Goal: Task Accomplishment & Management: Use online tool/utility

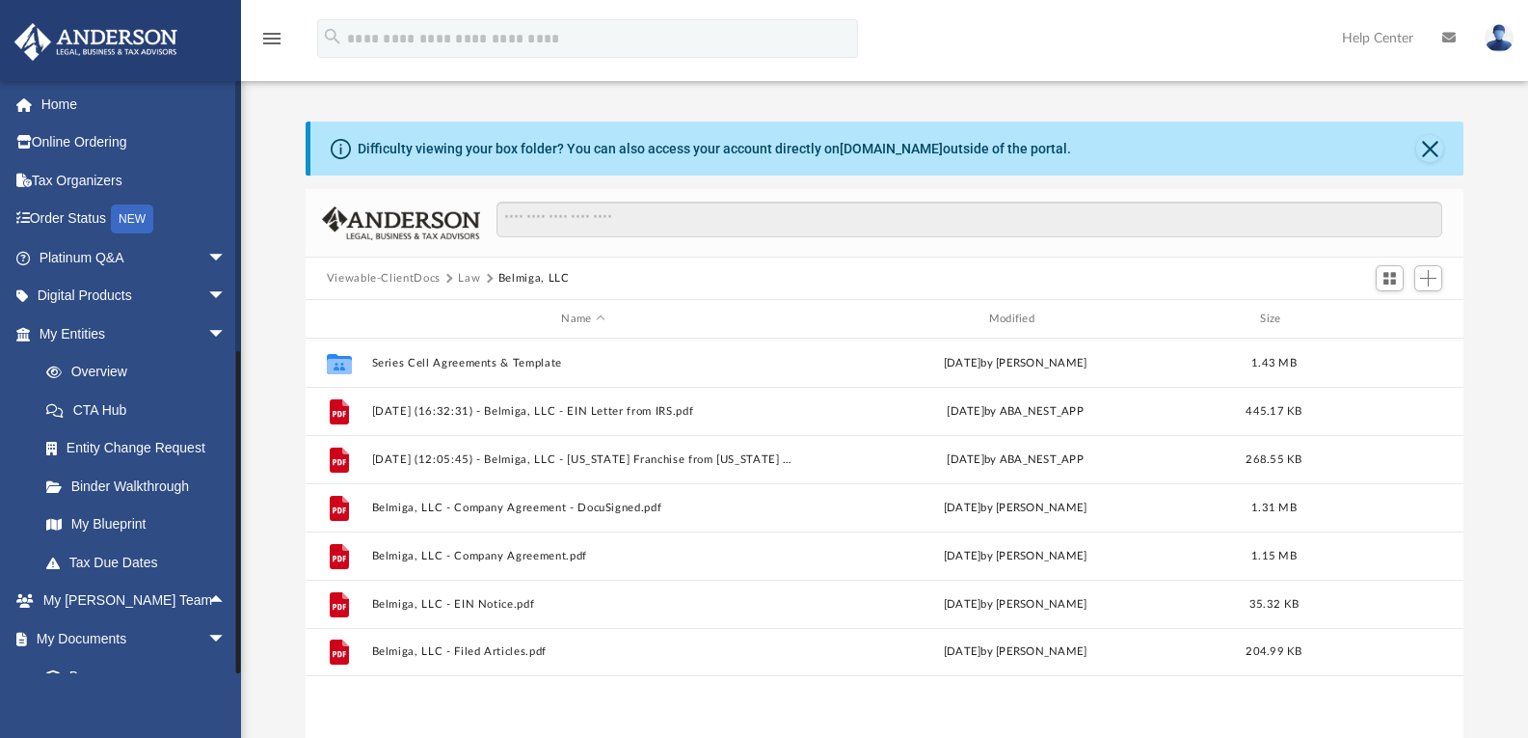
scroll to position [424, 1144]
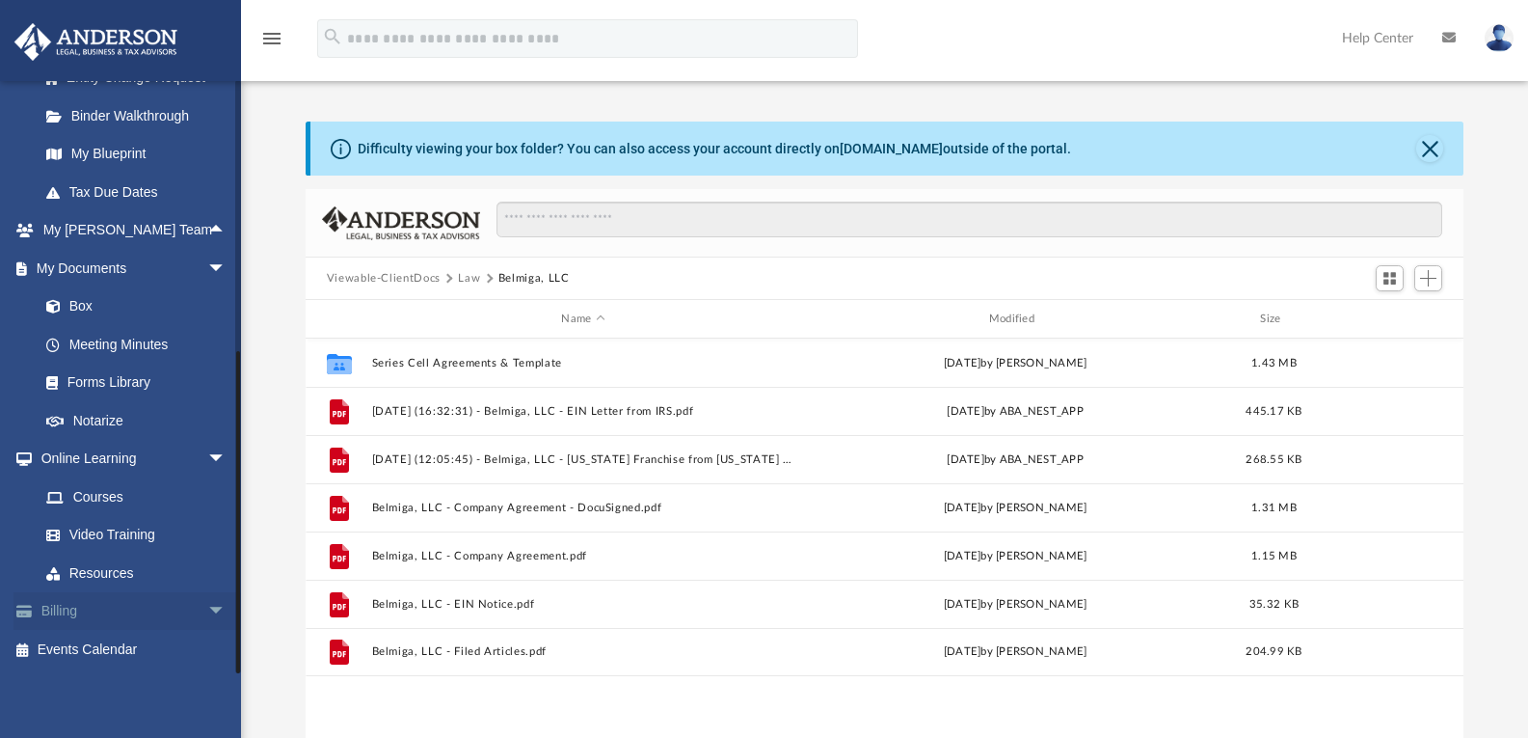
click at [207, 608] on span "arrow_drop_down" at bounding box center [226, 612] width 39 height 40
click at [207, 608] on span "arrow_drop_up" at bounding box center [226, 612] width 39 height 40
click at [207, 608] on span "arrow_drop_down" at bounding box center [226, 612] width 39 height 40
click at [207, 608] on span "arrow_drop_up" at bounding box center [226, 612] width 39 height 40
click at [211, 461] on span "arrow_drop_down" at bounding box center [226, 460] width 39 height 40
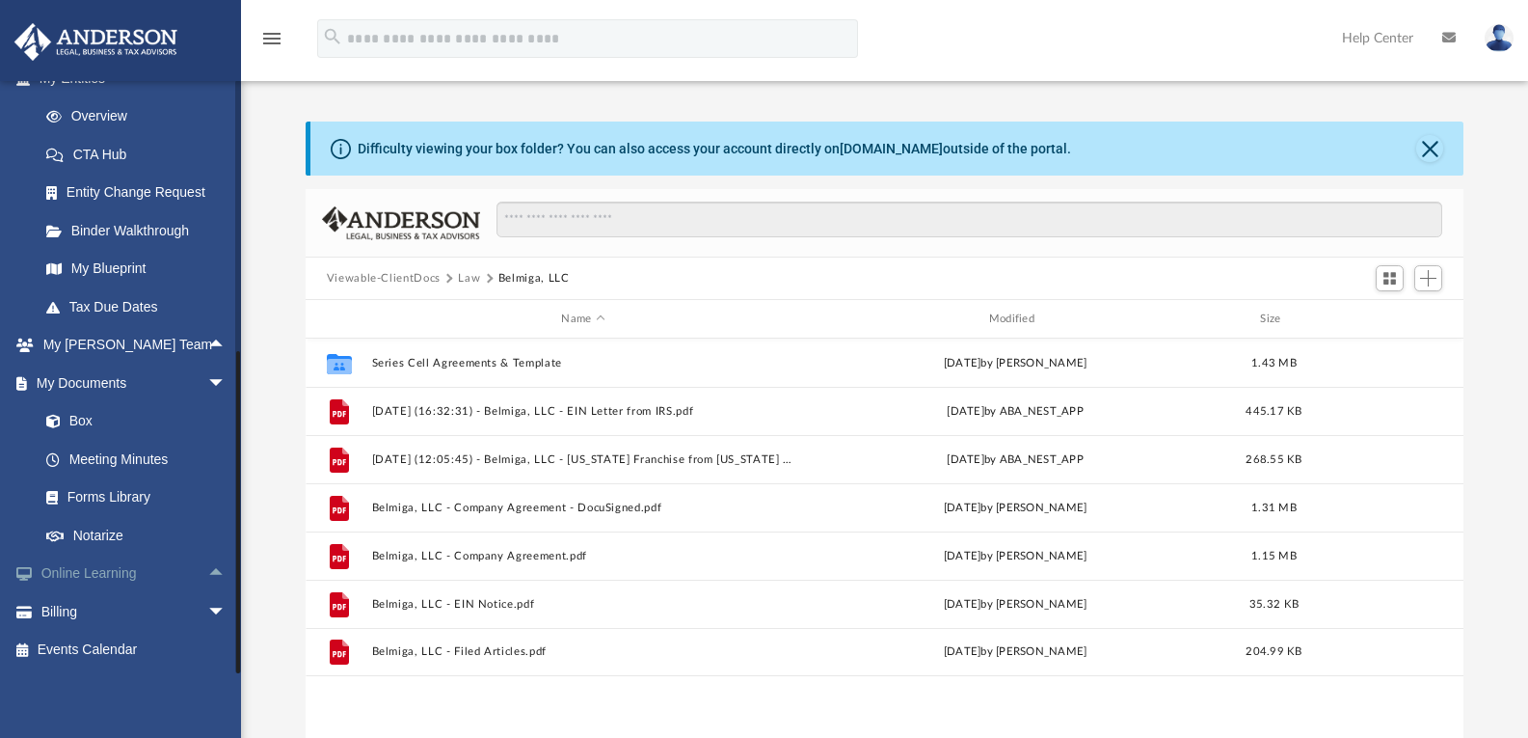
scroll to position [256, 0]
click at [64, 425] on span at bounding box center [63, 421] width 13 height 13
click at [76, 422] on link "Box" at bounding box center [141, 421] width 229 height 39
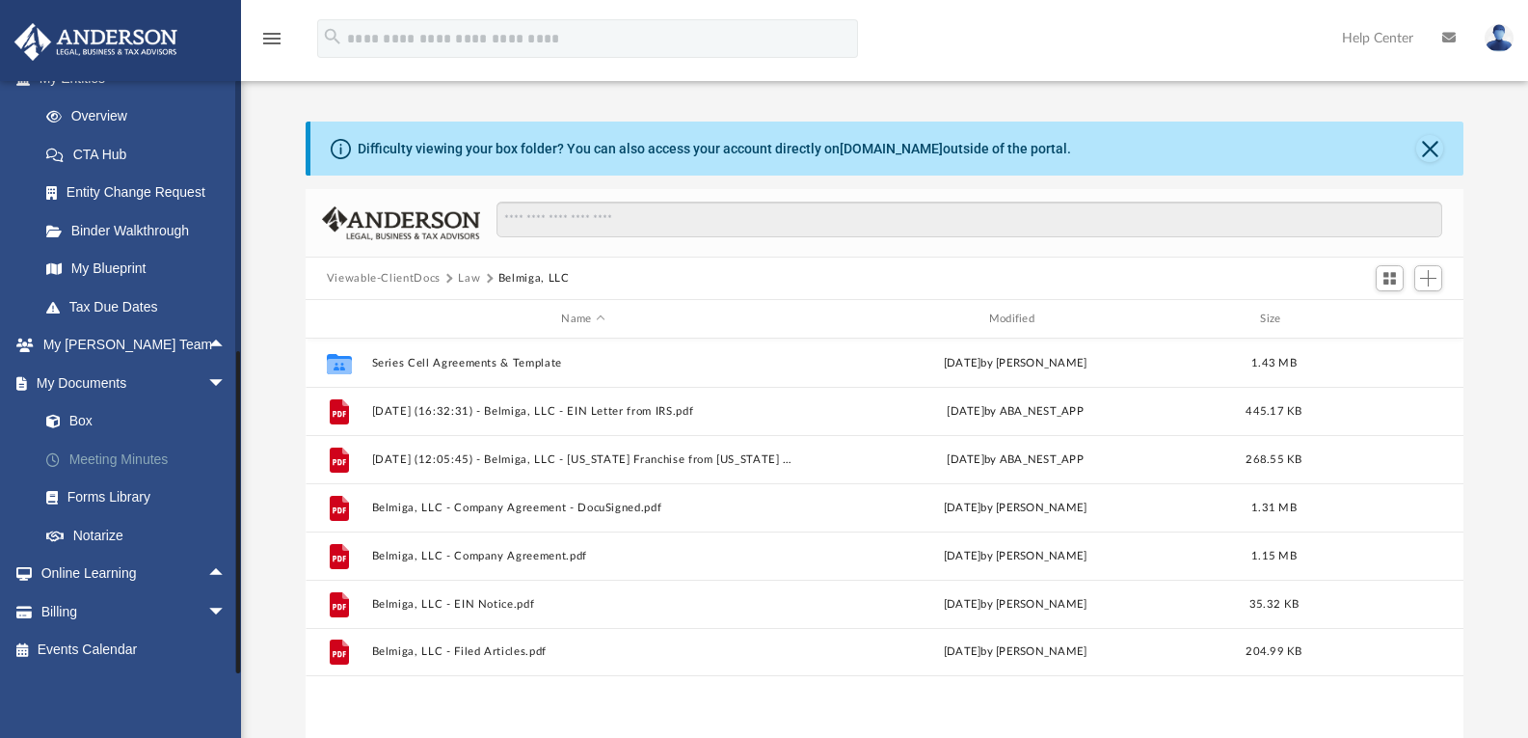
click at [98, 457] on link "Meeting Minutes" at bounding box center [141, 459] width 229 height 39
click at [89, 419] on link "Box" at bounding box center [141, 421] width 229 height 39
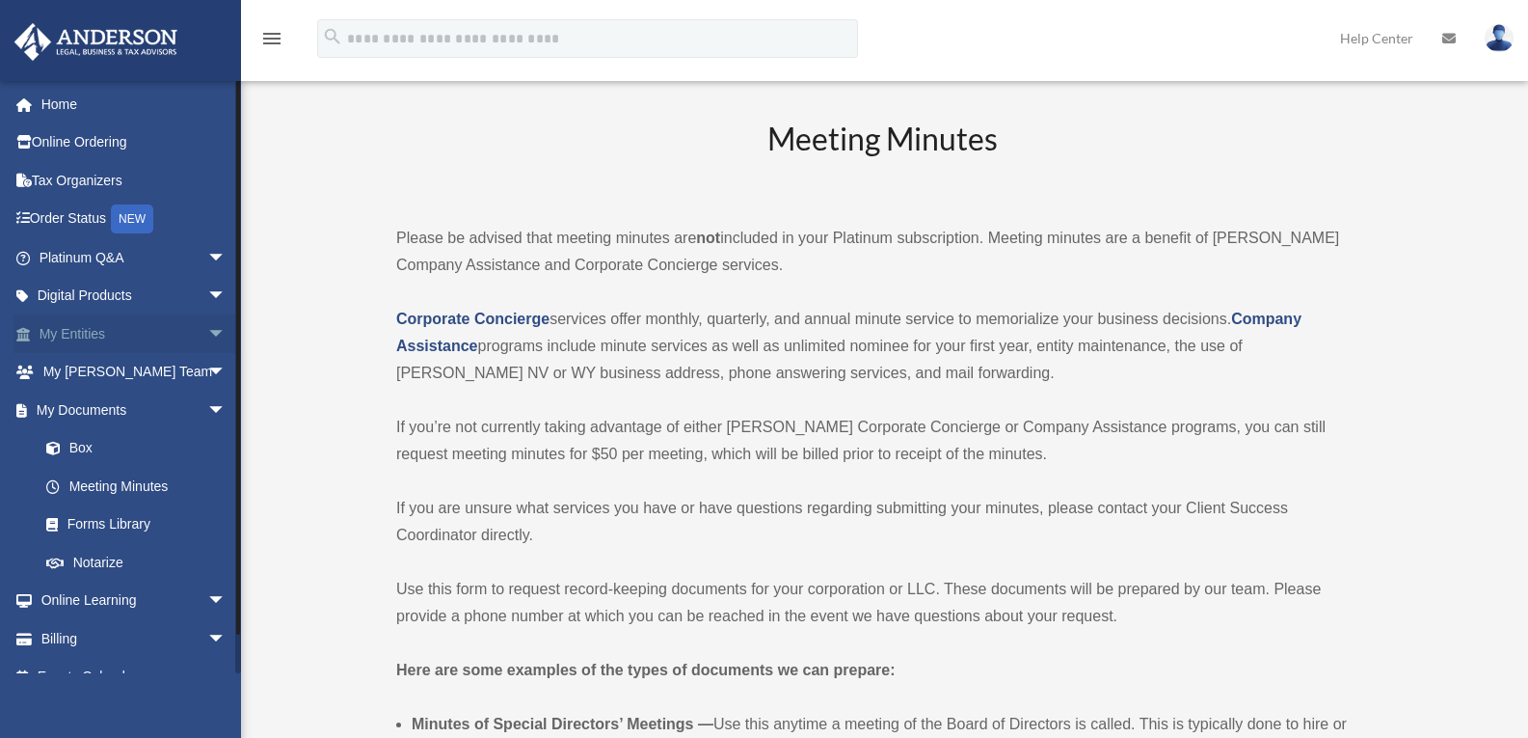
click at [207, 328] on span "arrow_drop_down" at bounding box center [226, 334] width 39 height 40
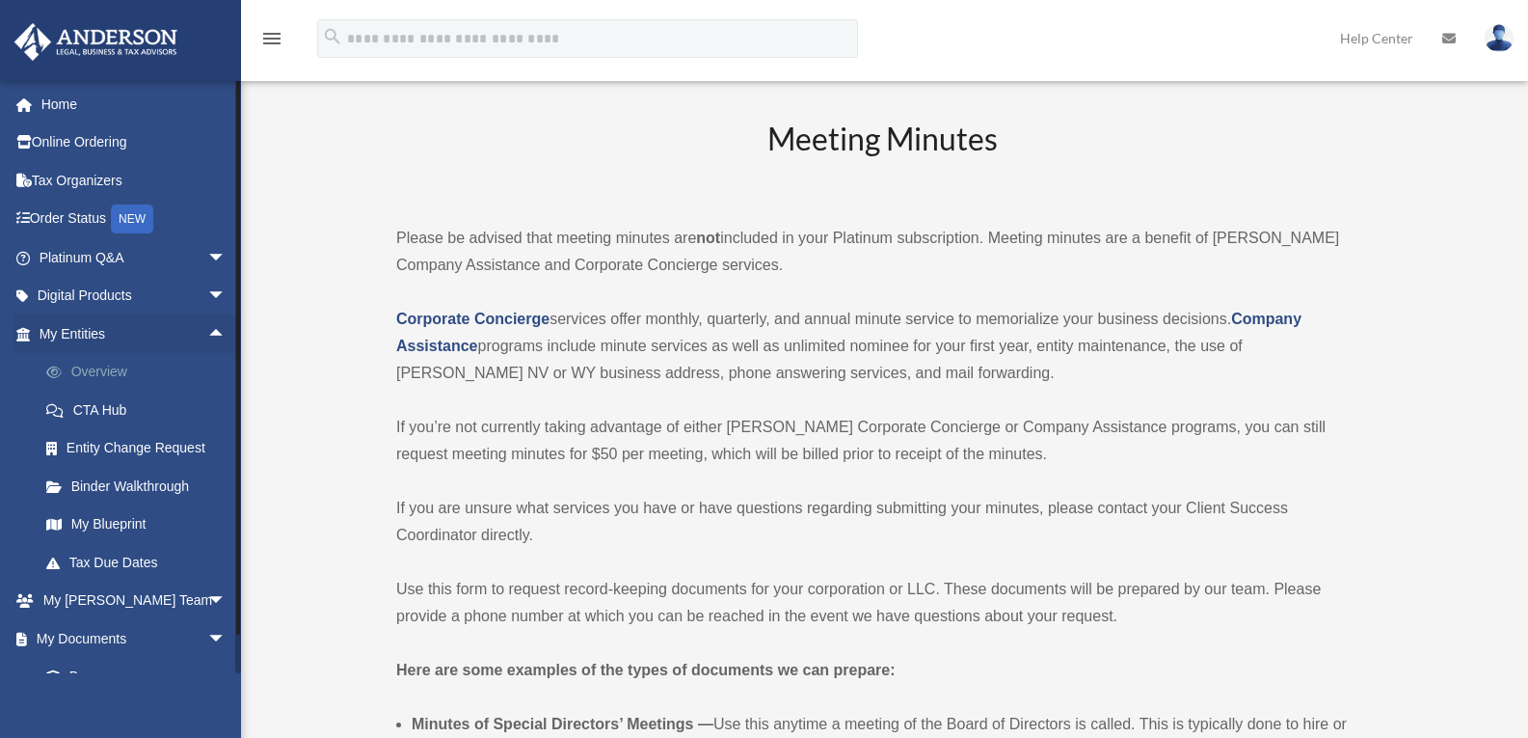
click at [115, 366] on link "Overview" at bounding box center [141, 372] width 229 height 39
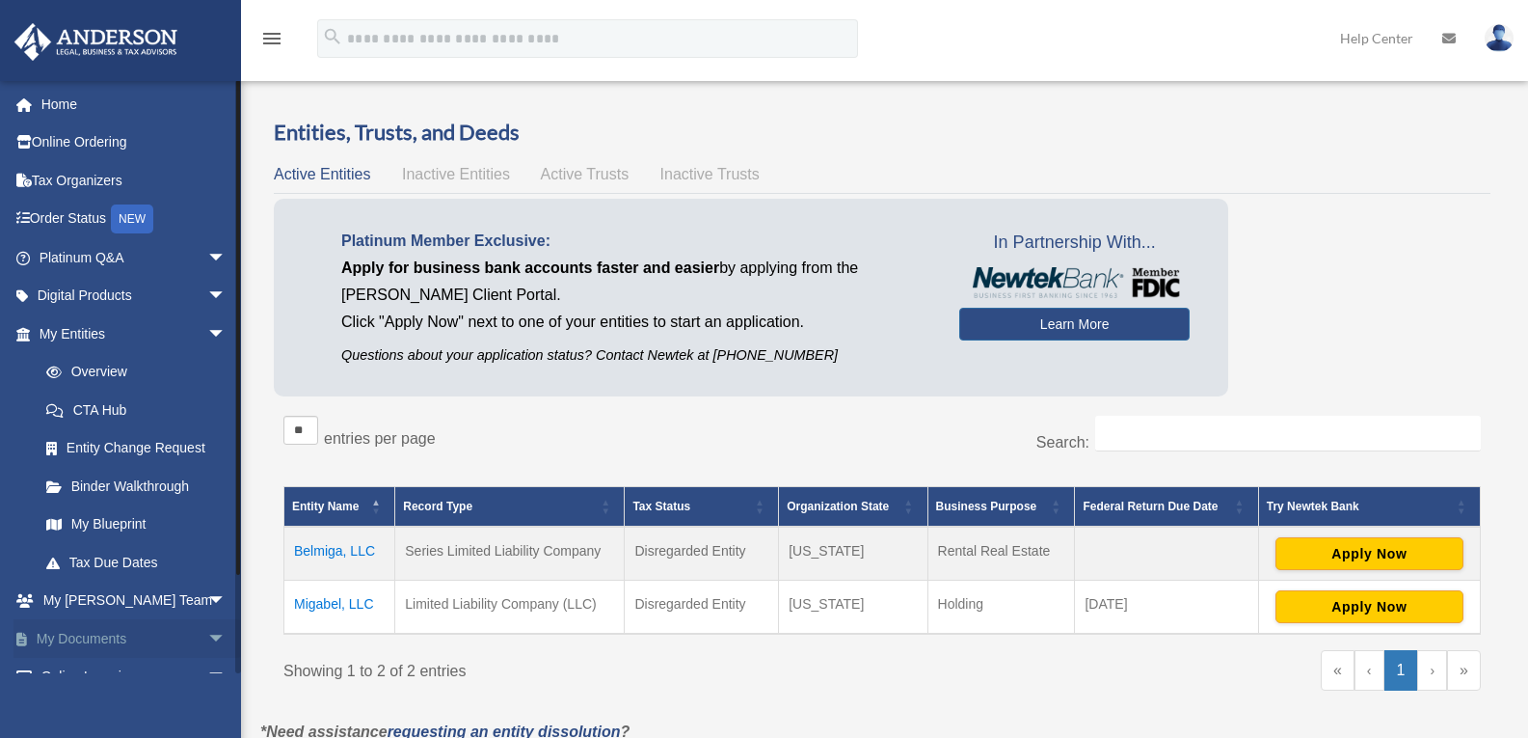
click at [207, 638] on span "arrow_drop_down" at bounding box center [226, 639] width 39 height 40
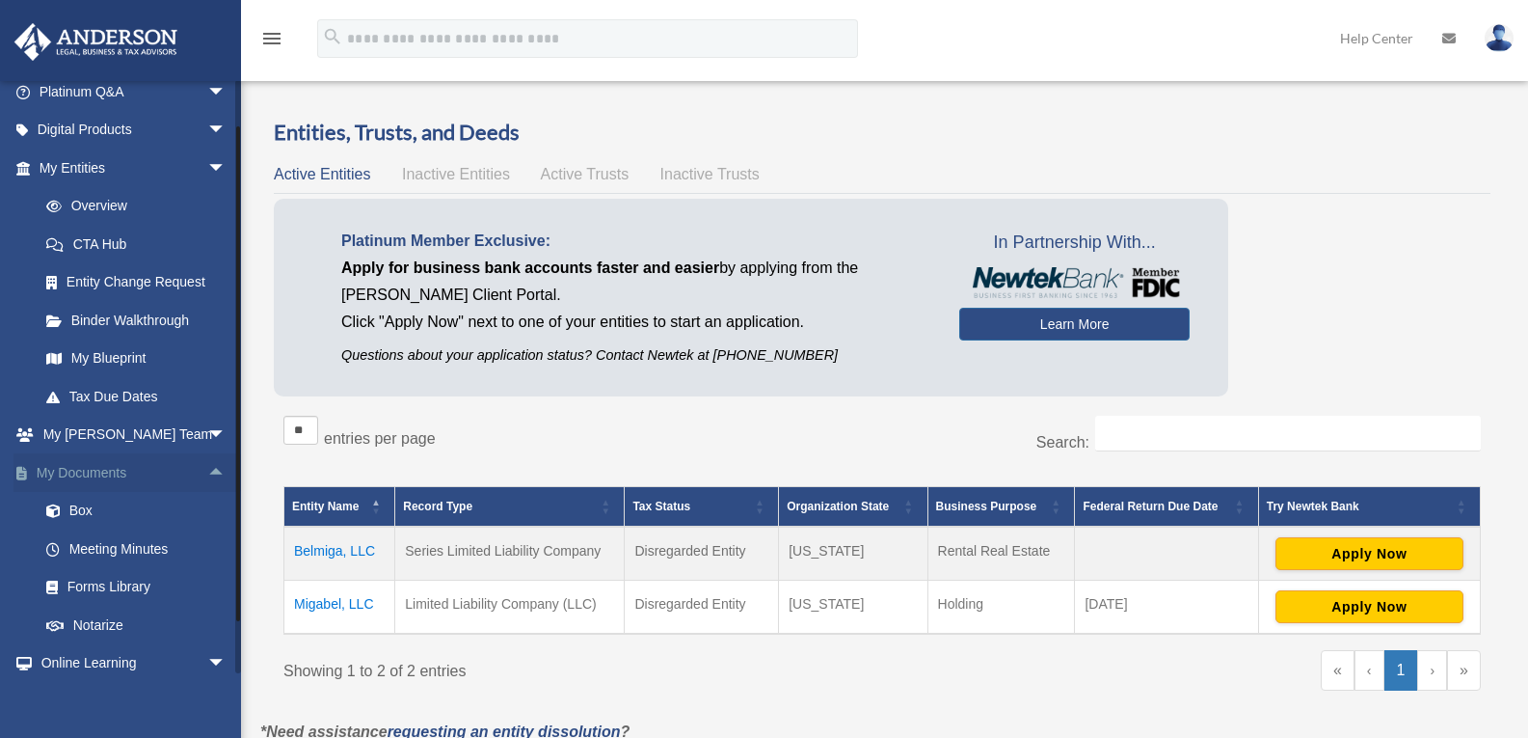
scroll to position [169, 0]
click at [93, 472] on link "My Documents arrow_drop_up" at bounding box center [134, 469] width 242 height 39
click at [73, 503] on link "Box" at bounding box center [141, 508] width 229 height 39
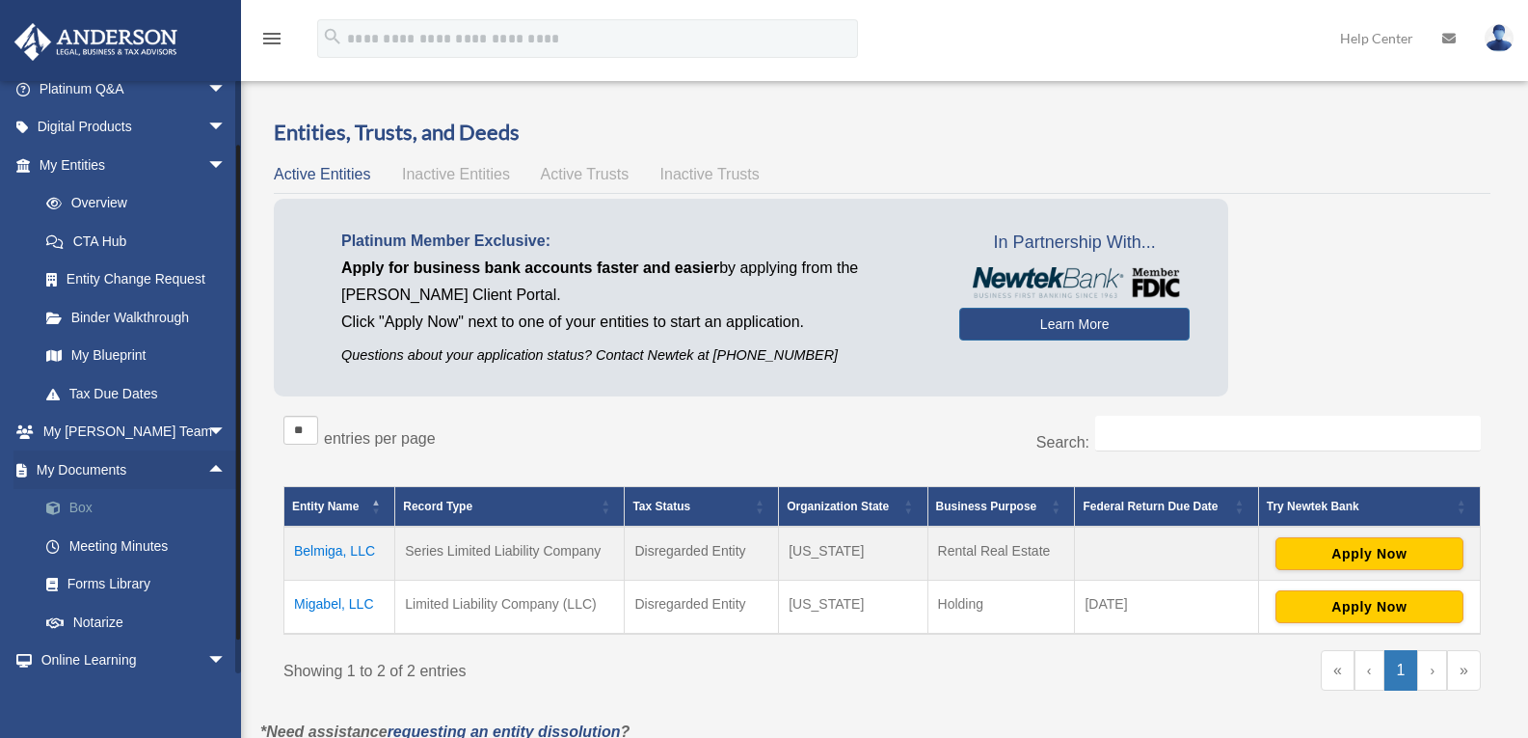
click at [73, 503] on link "Box" at bounding box center [141, 508] width 229 height 39
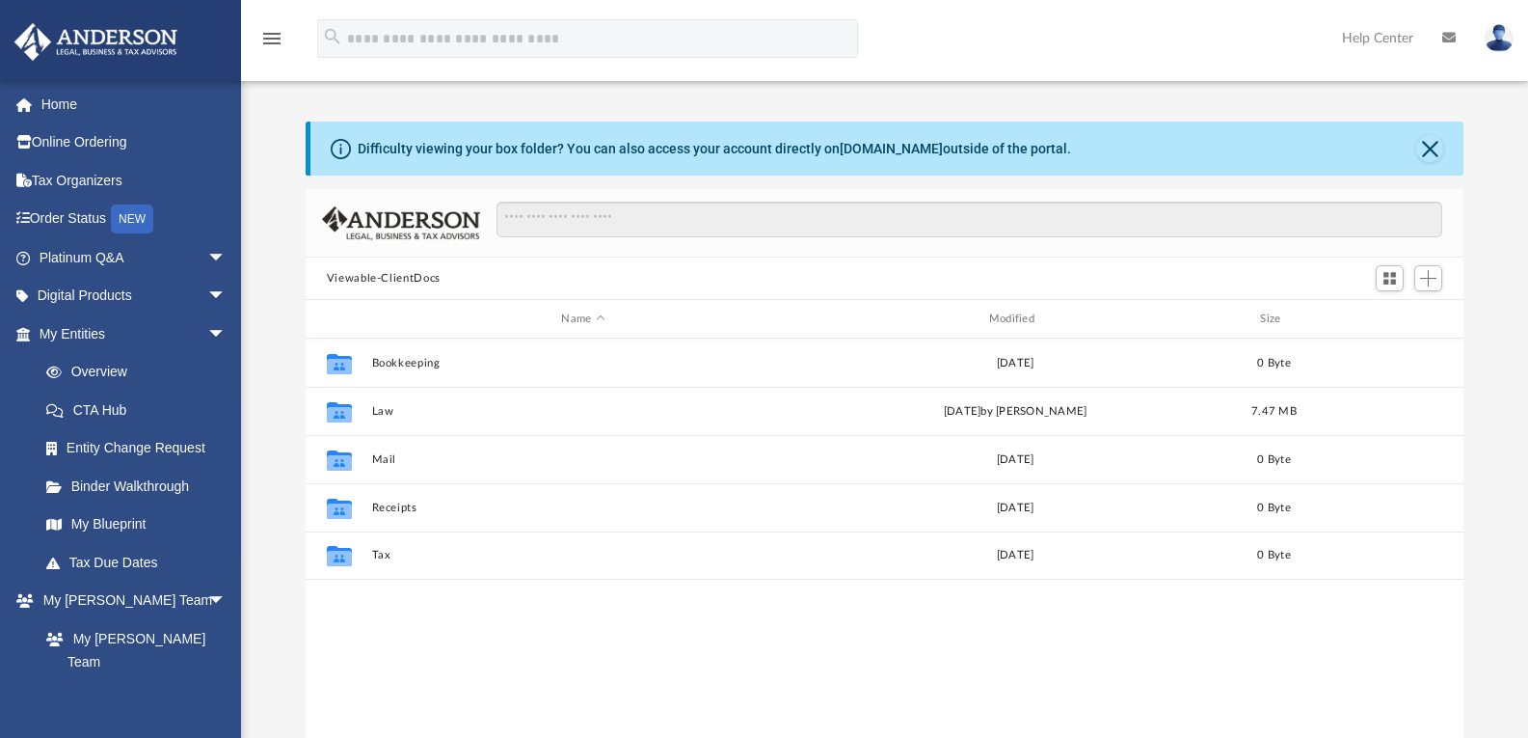
scroll to position [424, 1144]
click at [1432, 273] on span "Add" at bounding box center [1428, 278] width 16 height 16
click at [1393, 316] on li "Upload" at bounding box center [1401, 317] width 62 height 20
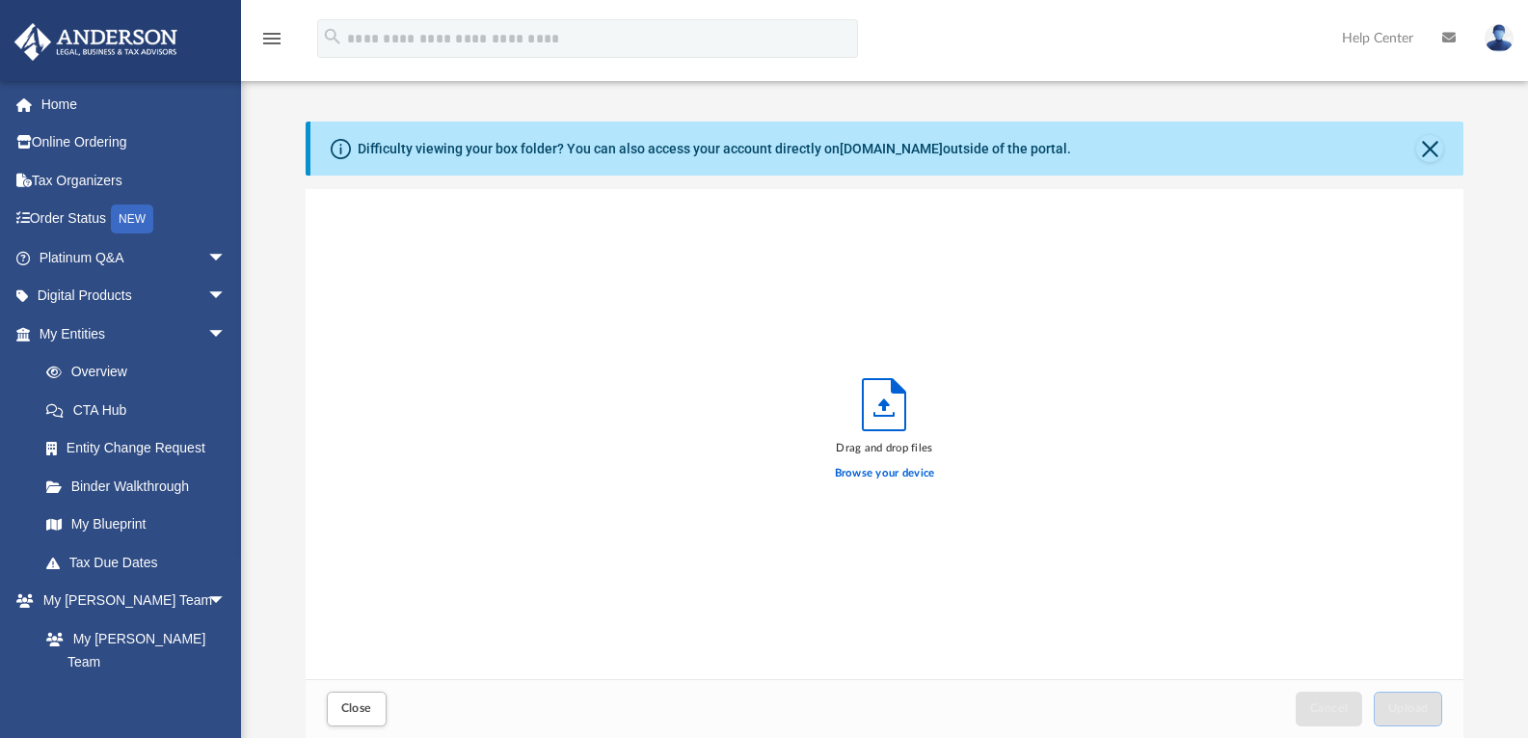
scroll to position [474, 1144]
click at [51, 120] on link "Home" at bounding box center [134, 104] width 242 height 39
